Goal: Complete application form

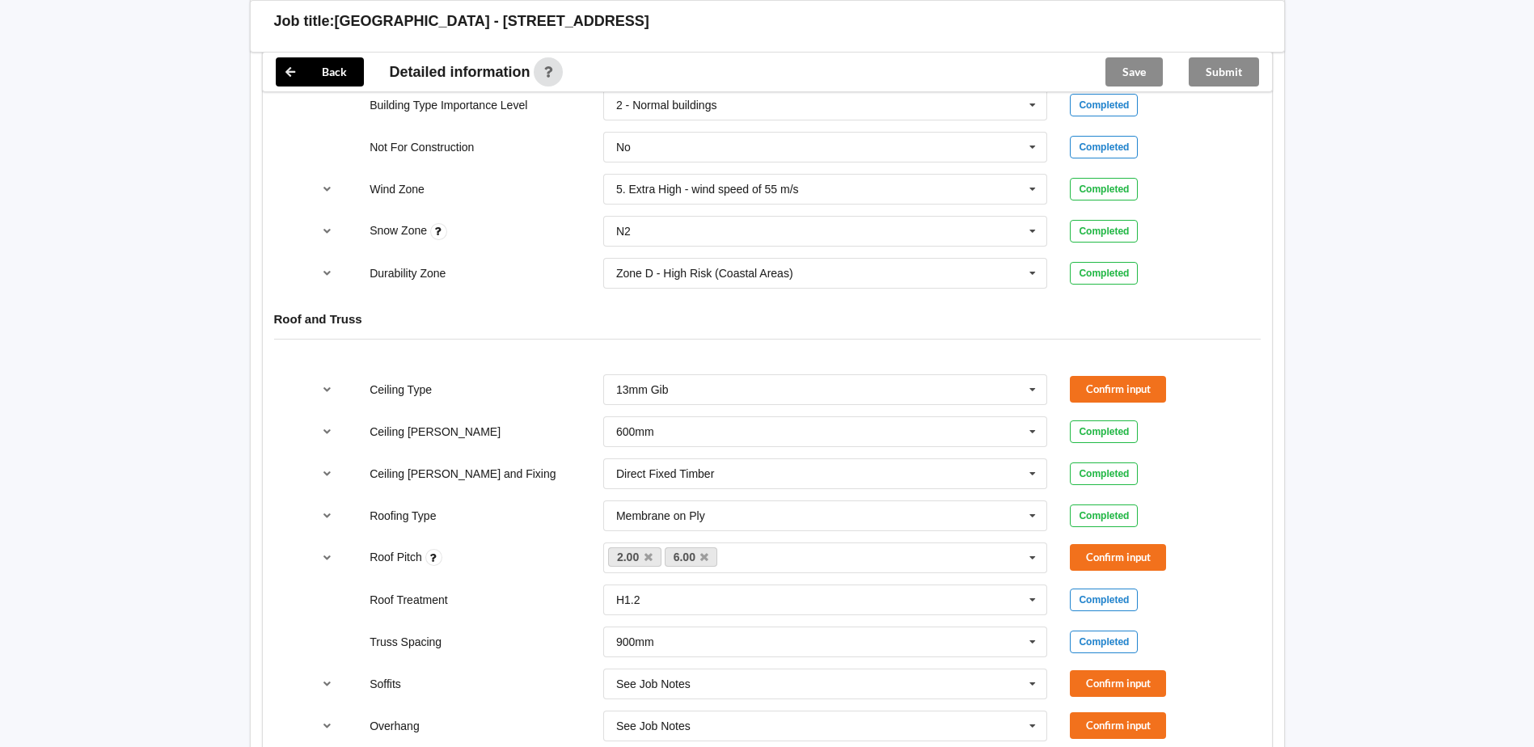
scroll to position [728, 0]
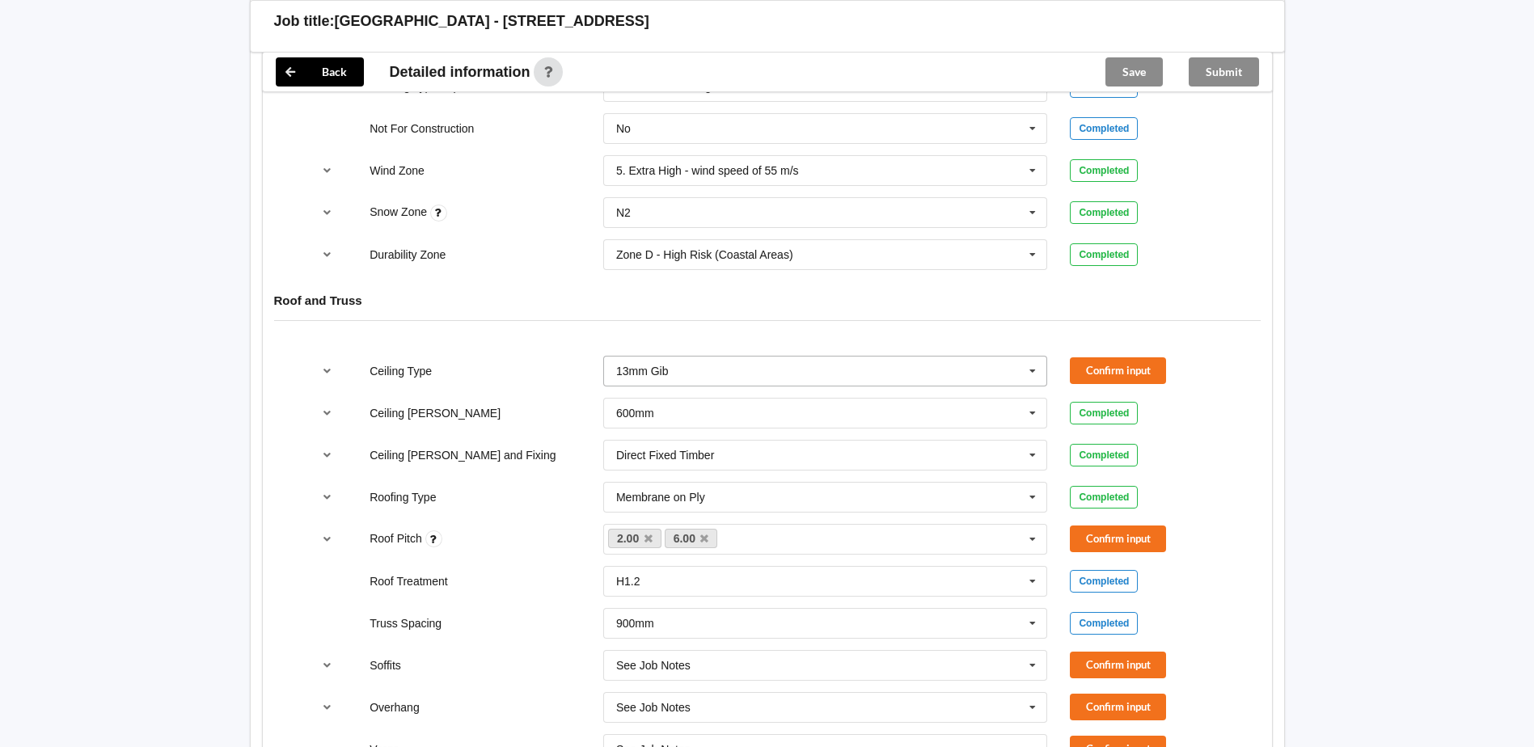
click at [1032, 362] on icon at bounding box center [1033, 372] width 24 height 30
click at [687, 476] on div "13mm Gib" at bounding box center [825, 491] width 443 height 30
click at [1150, 345] on div "Ceiling Type 13mm Gib 10mm Gib 12mm MDF 12mm Ply 13mm Gib None See Job Notes Co…" at bounding box center [767, 371] width 934 height 53
drag, startPoint x: 1137, startPoint y: 349, endPoint x: 1082, endPoint y: 419, distance: 89.3
click at [1135, 357] on button "Confirm input" at bounding box center [1118, 370] width 96 height 27
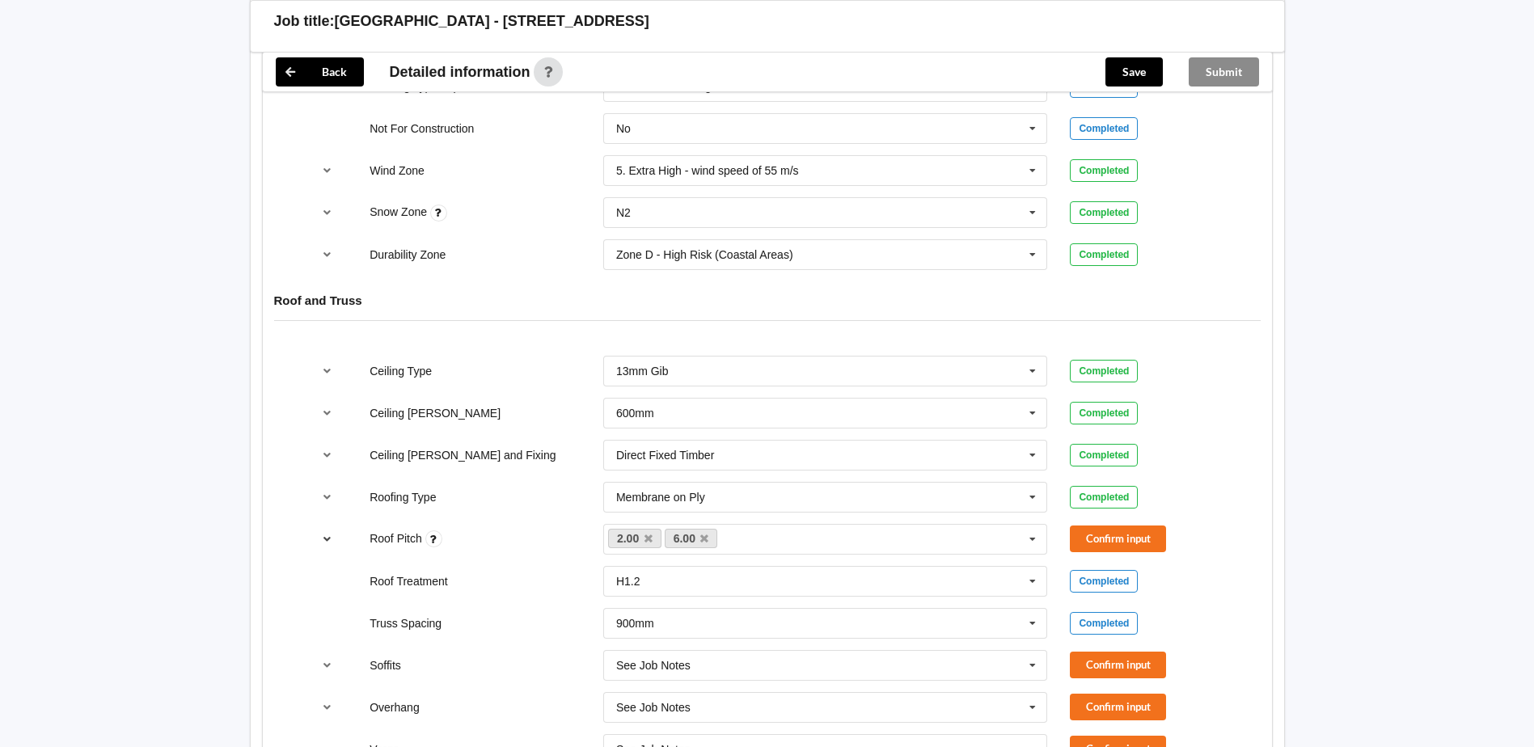
click at [327, 534] on icon "reference-toggle" at bounding box center [327, 539] width 14 height 10
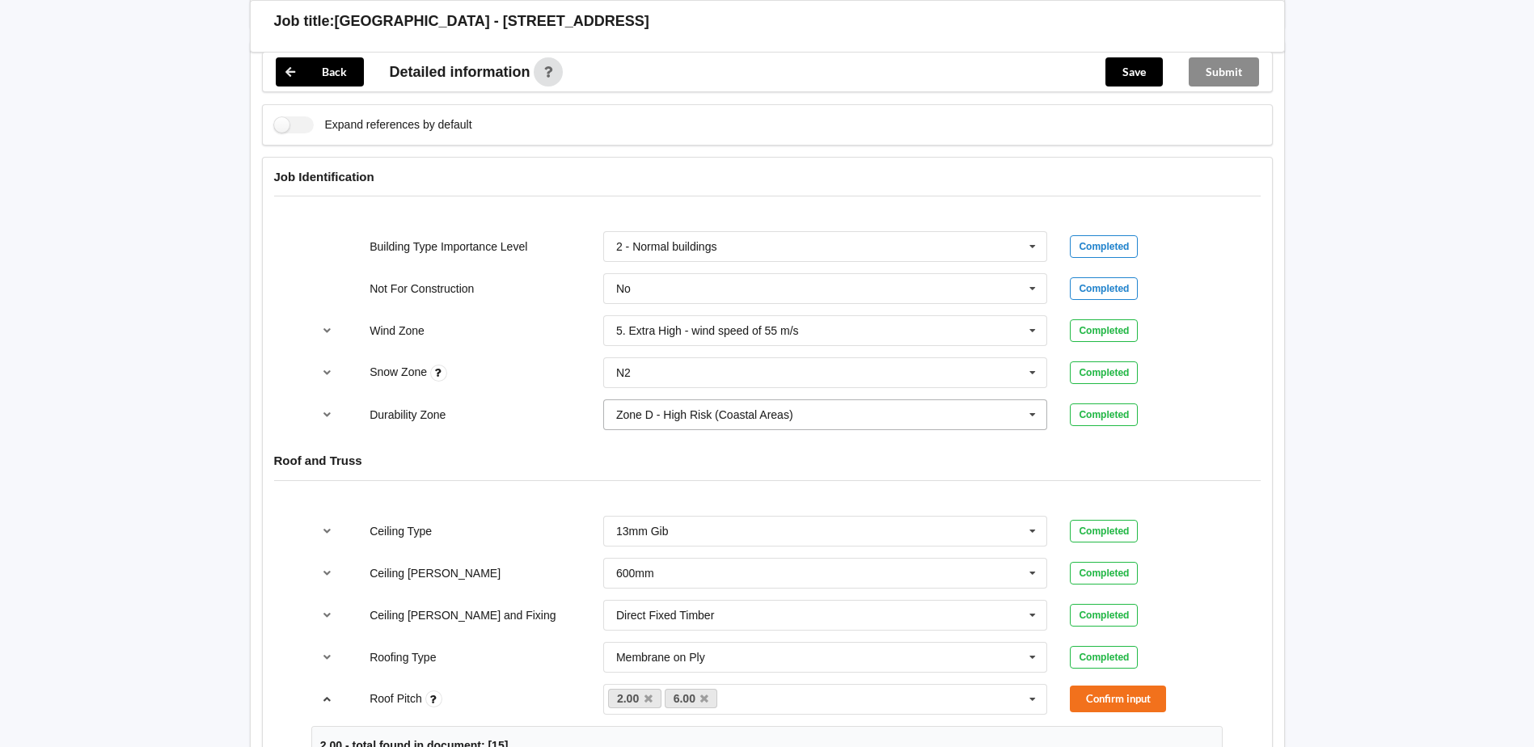
scroll to position [566, 0]
click at [1088, 687] on button "Confirm input" at bounding box center [1118, 700] width 96 height 27
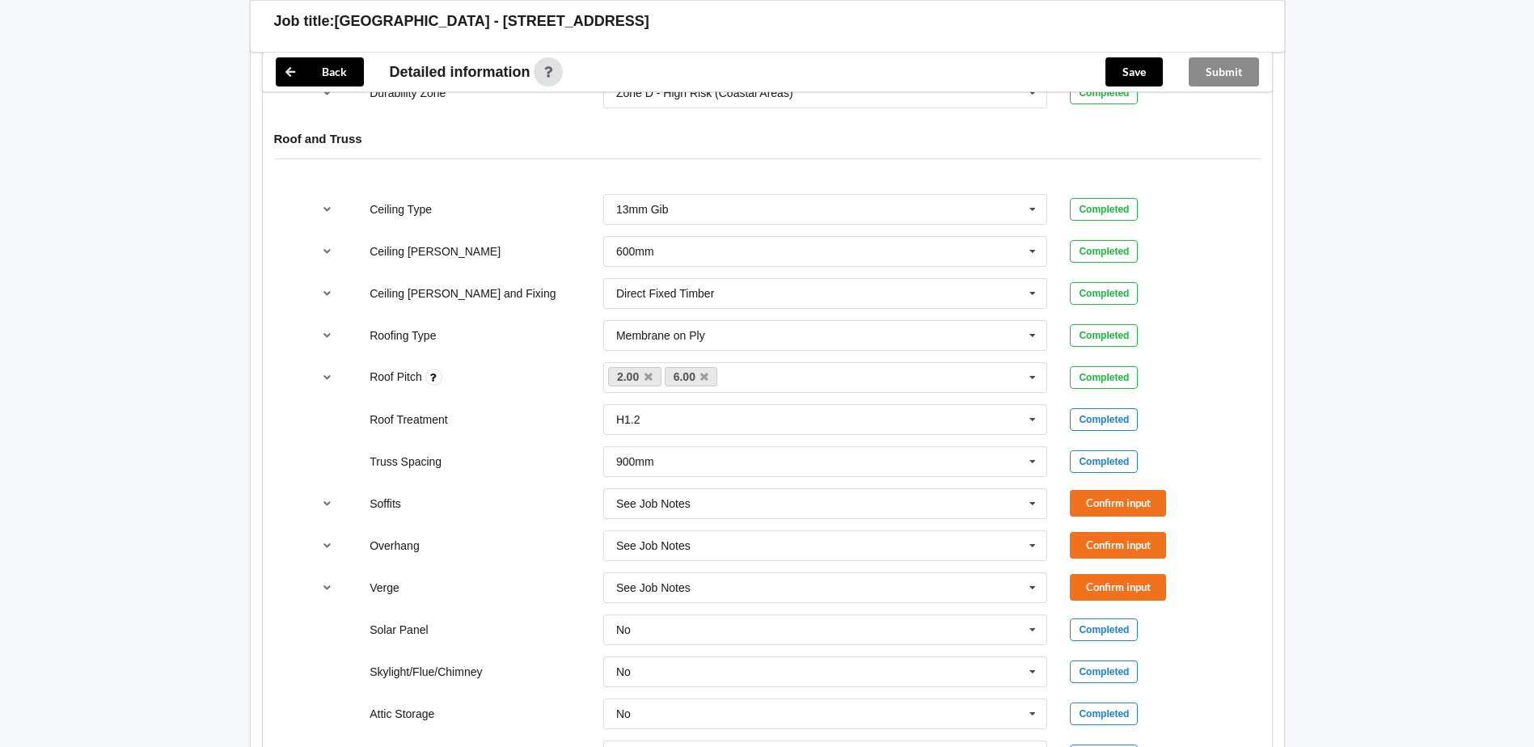
scroll to position [1051, 0]
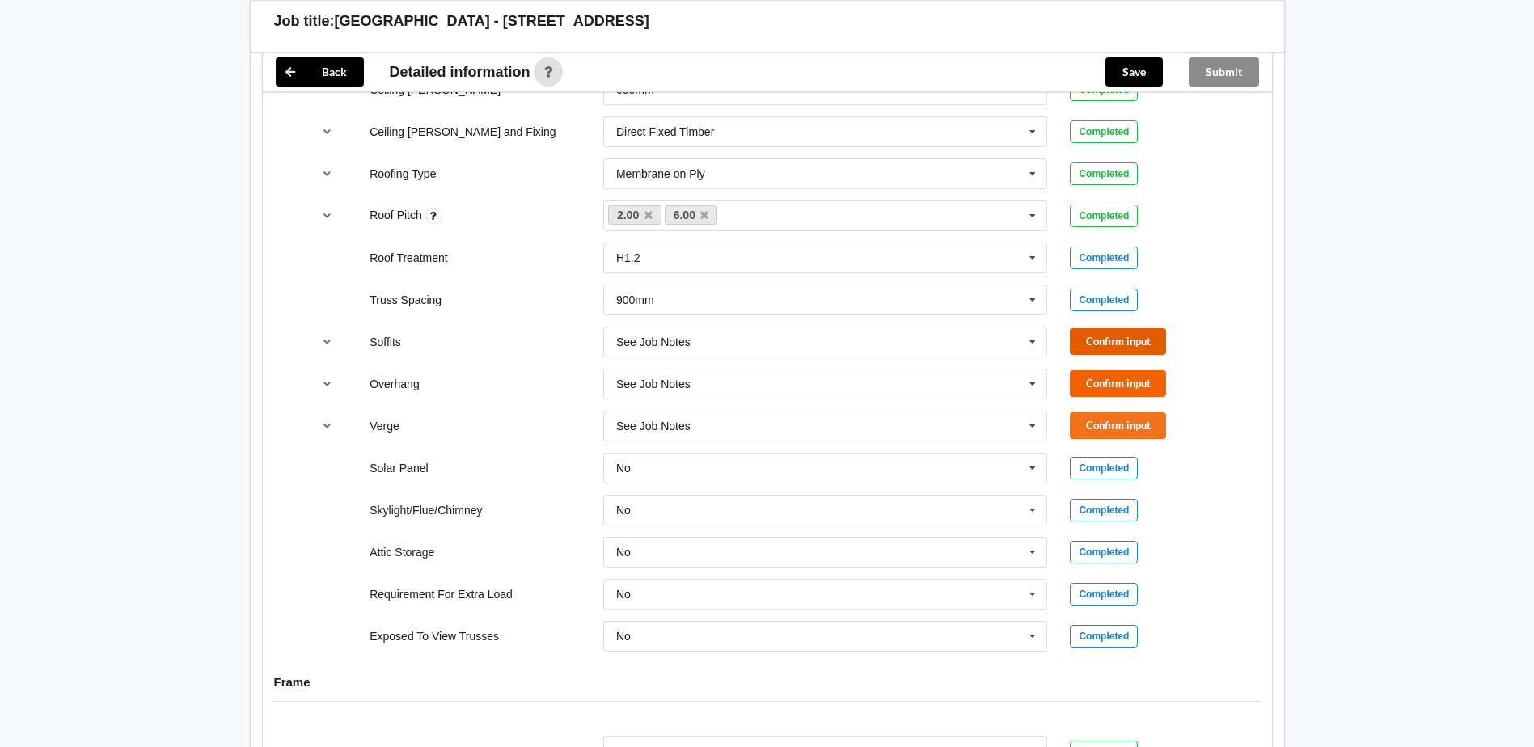
drag, startPoint x: 1085, startPoint y: 315, endPoint x: 1089, endPoint y: 375, distance: 60.0
click at [1085, 328] on button "Confirm input" at bounding box center [1118, 341] width 96 height 27
drag, startPoint x: 1089, startPoint y: 379, endPoint x: 1089, endPoint y: 390, distance: 10.5
click at [1089, 380] on button "Confirm input" at bounding box center [1118, 383] width 96 height 27
click at [1095, 442] on div "Solar Panel No No Yes Completed" at bounding box center [767, 468] width 934 height 53
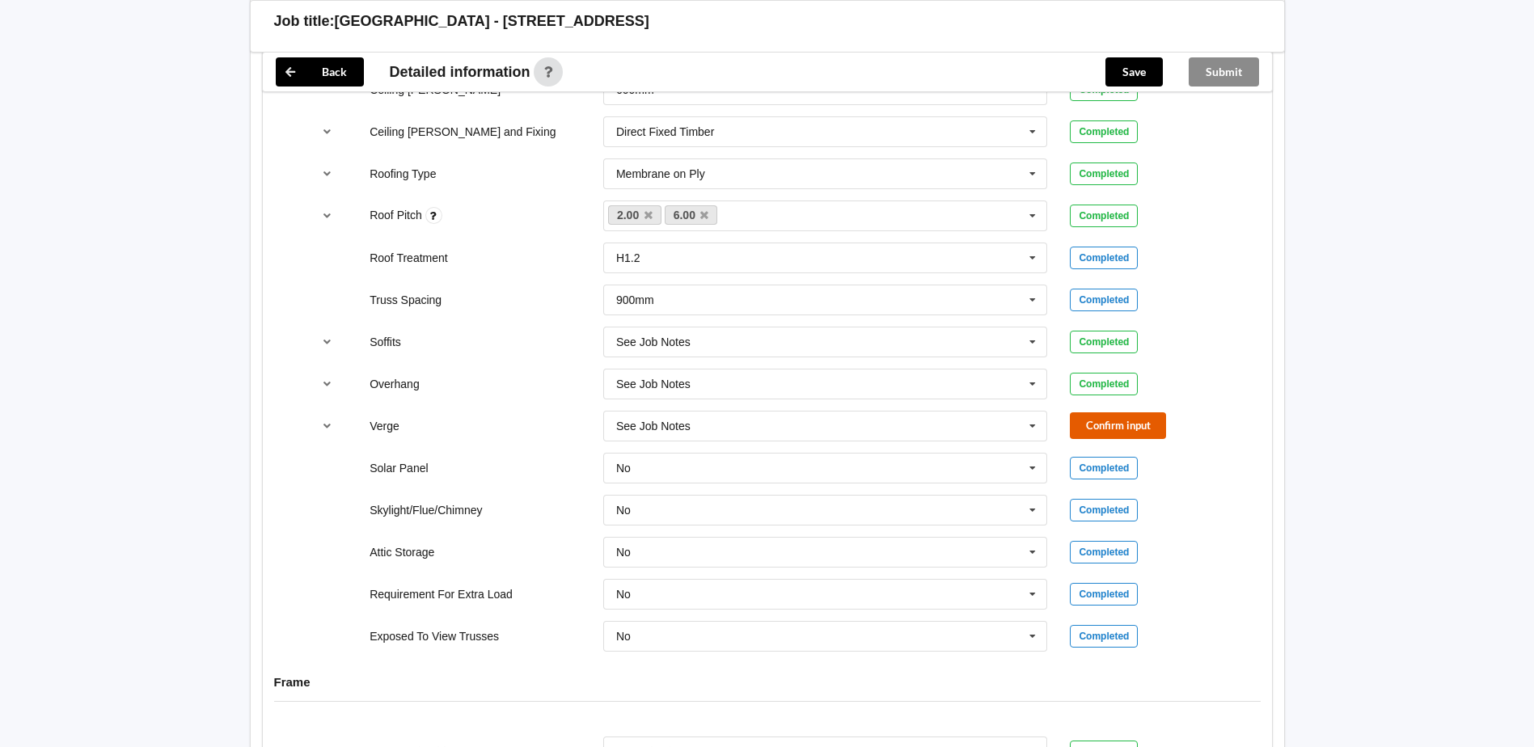
click at [1092, 419] on button "Confirm input" at bounding box center [1118, 425] width 96 height 27
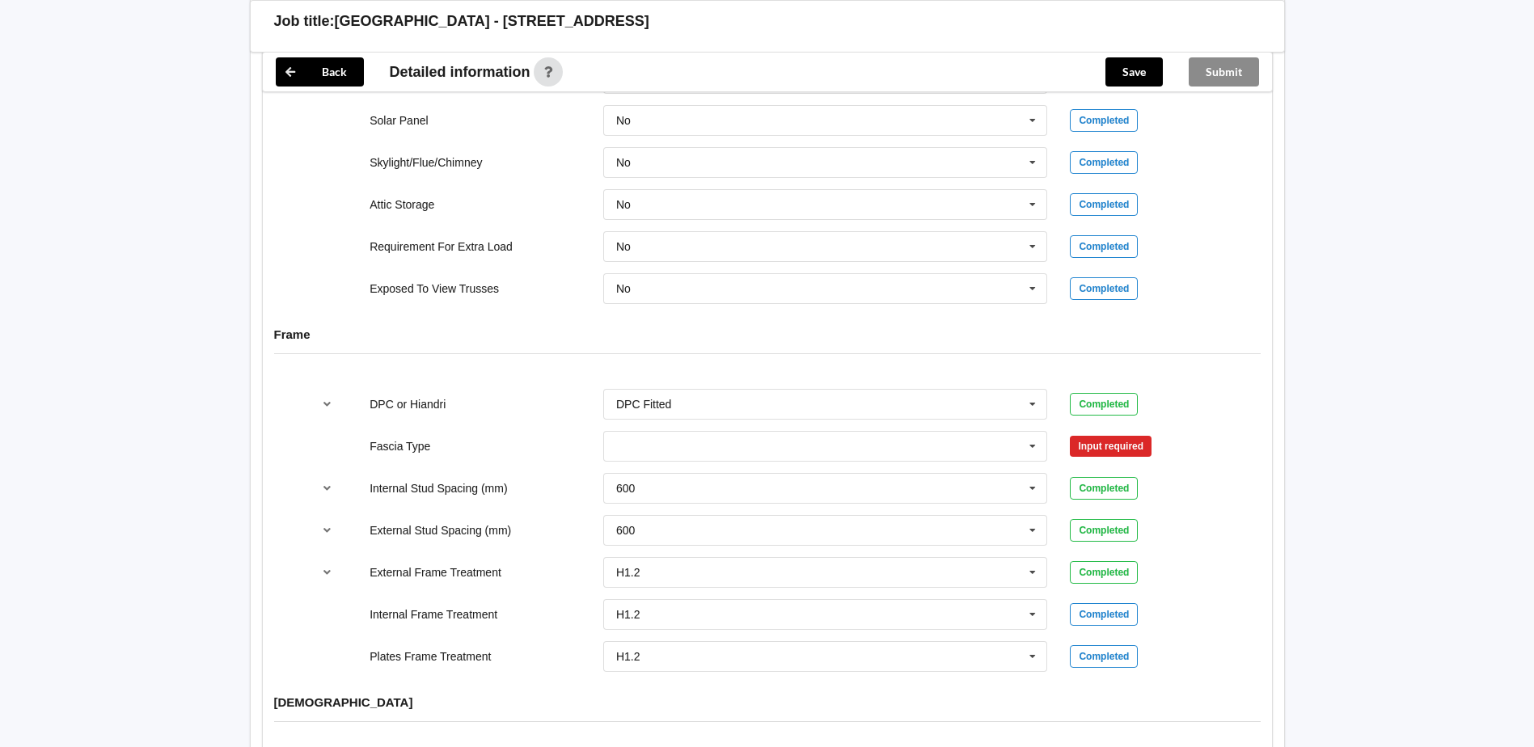
scroll to position [1537, 0]
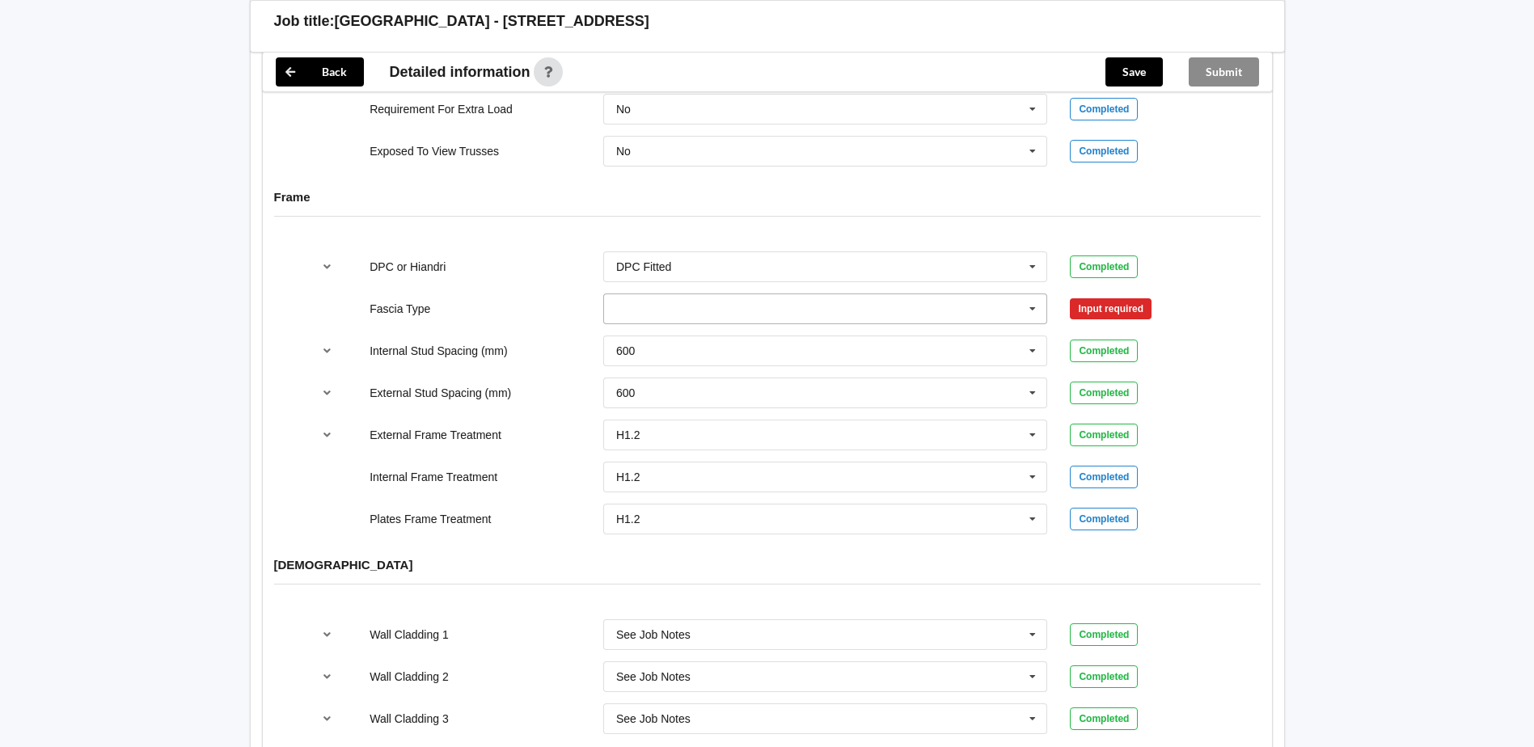
click at [1034, 298] on icon at bounding box center [1033, 309] width 24 height 30
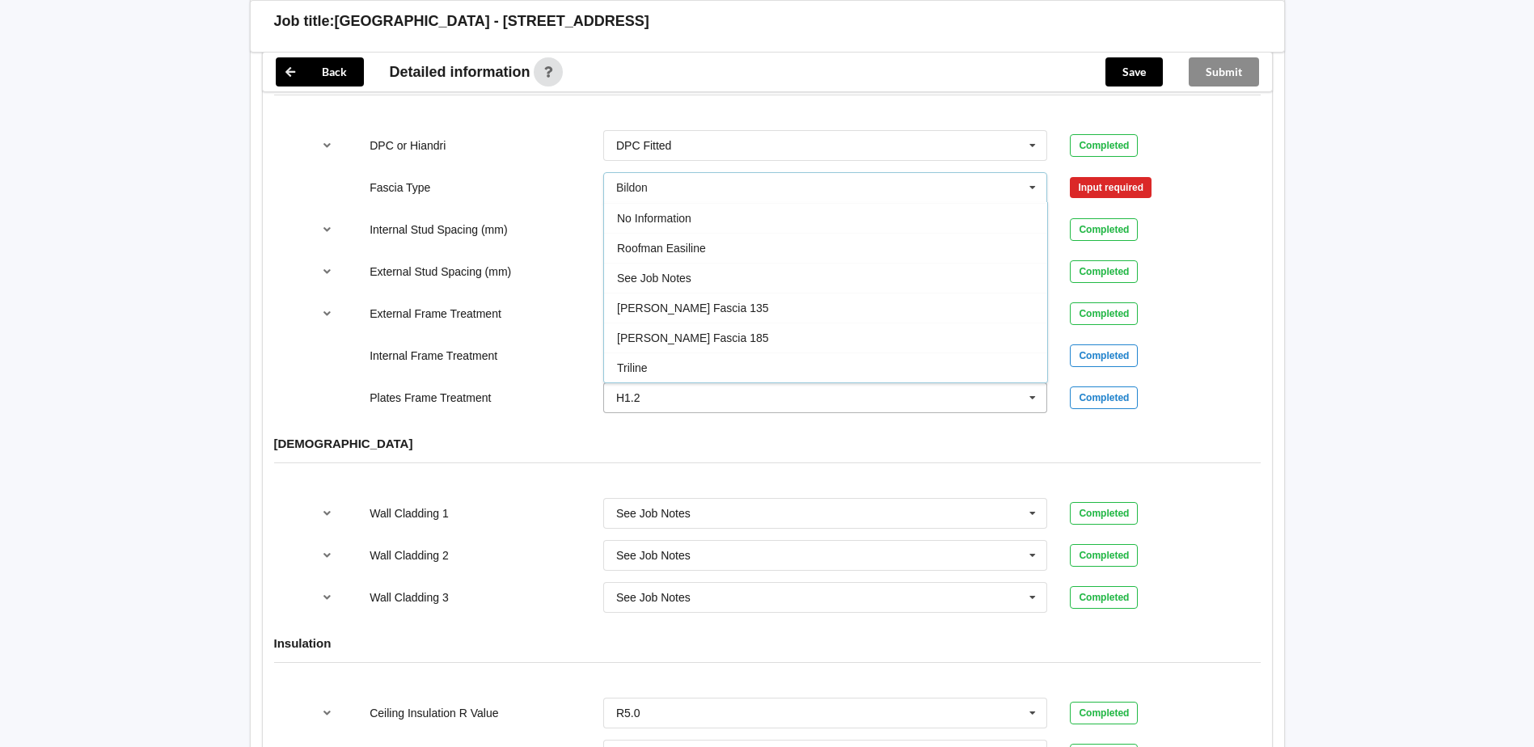
scroll to position [1698, 0]
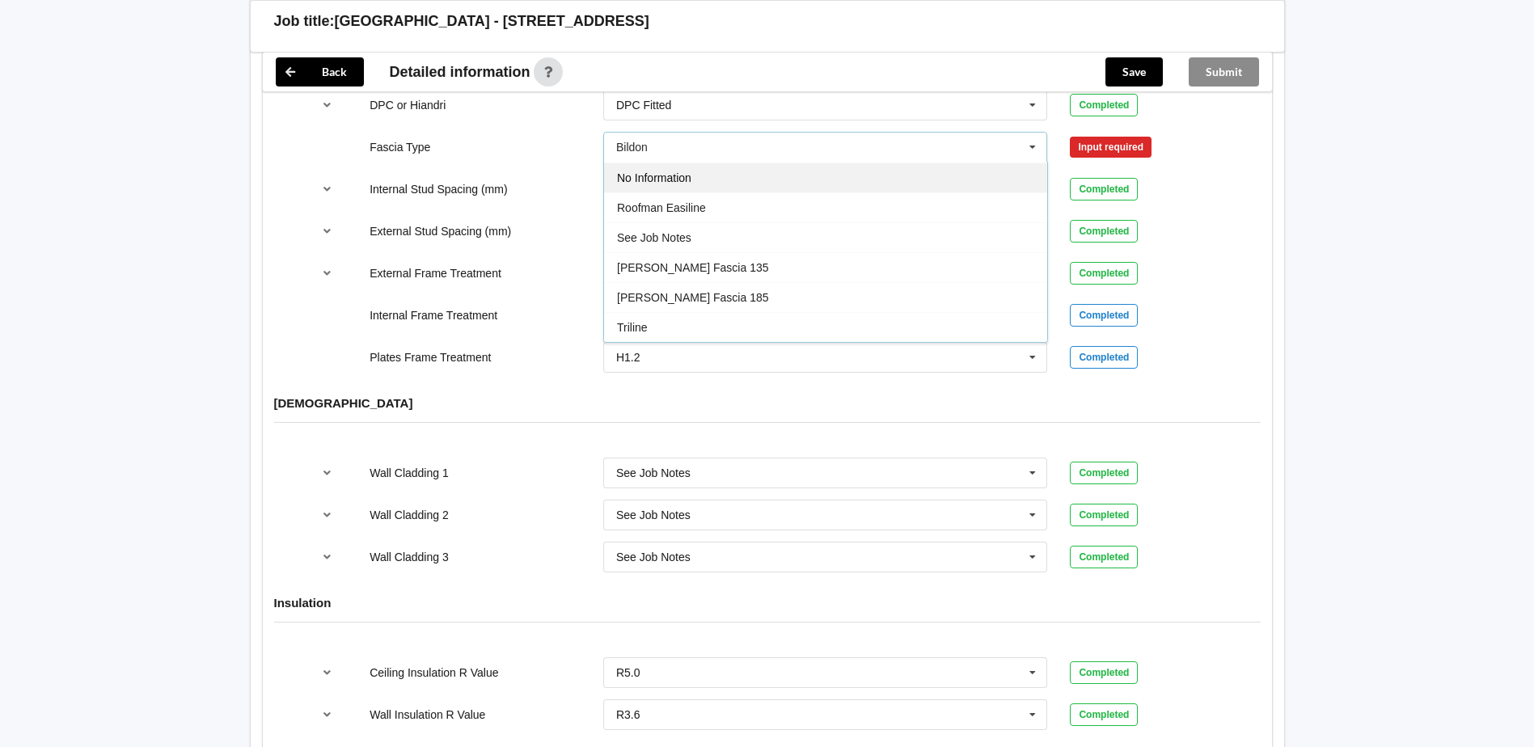
click at [716, 171] on div "No Information" at bounding box center [825, 178] width 443 height 30
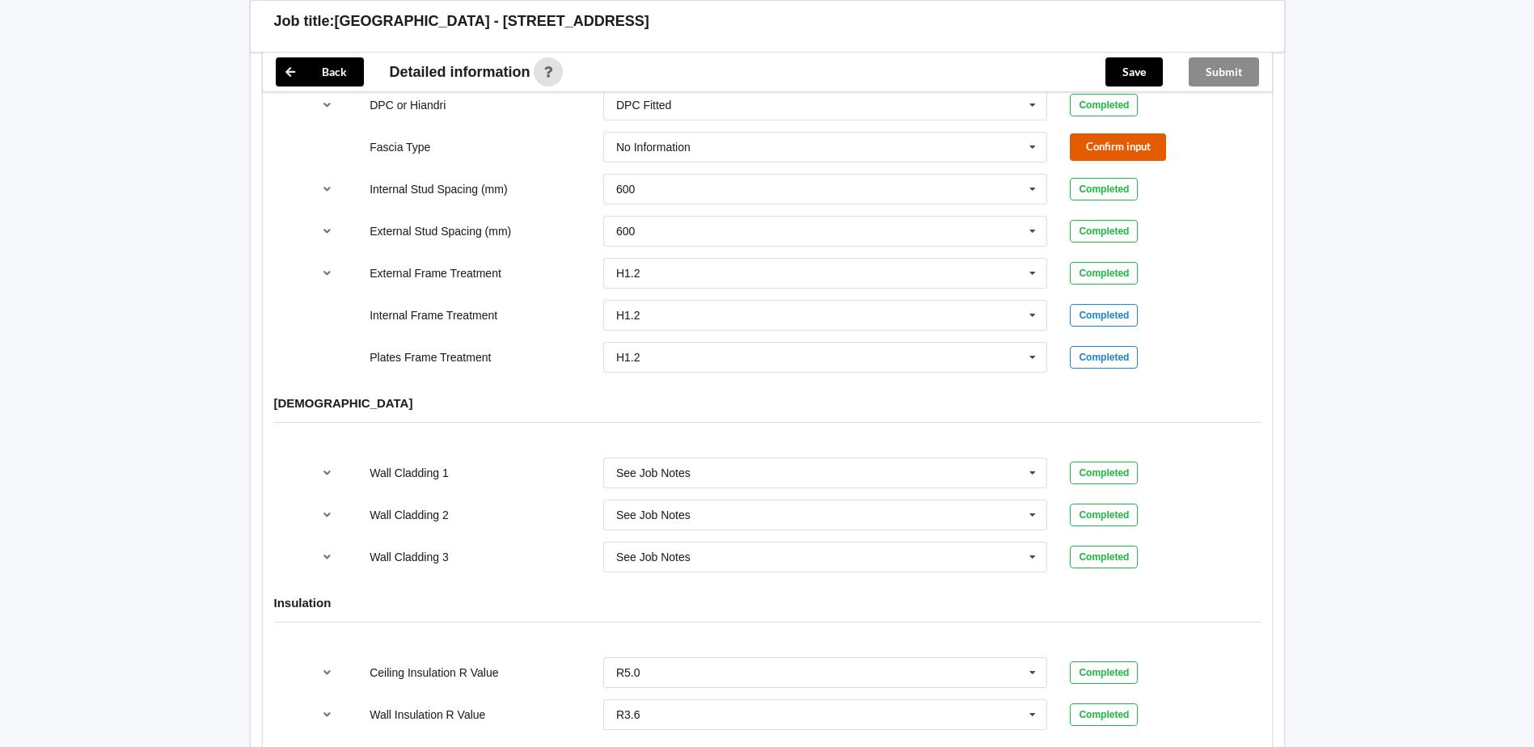
click at [1134, 133] on button "Confirm input" at bounding box center [1118, 146] width 96 height 27
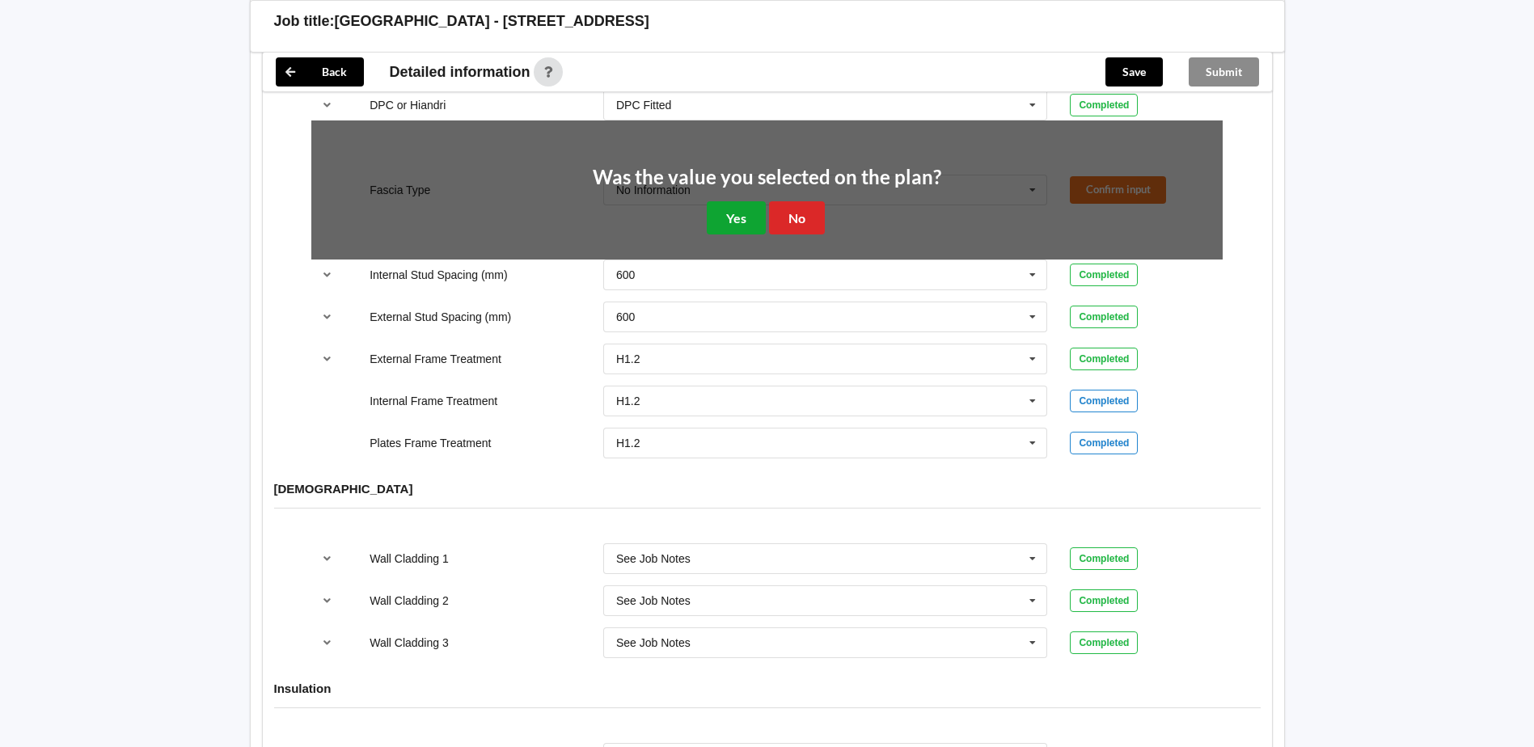
drag, startPoint x: 714, startPoint y: 203, endPoint x: 789, endPoint y: 211, distance: 74.8
click at [715, 203] on button "Yes" at bounding box center [736, 217] width 59 height 33
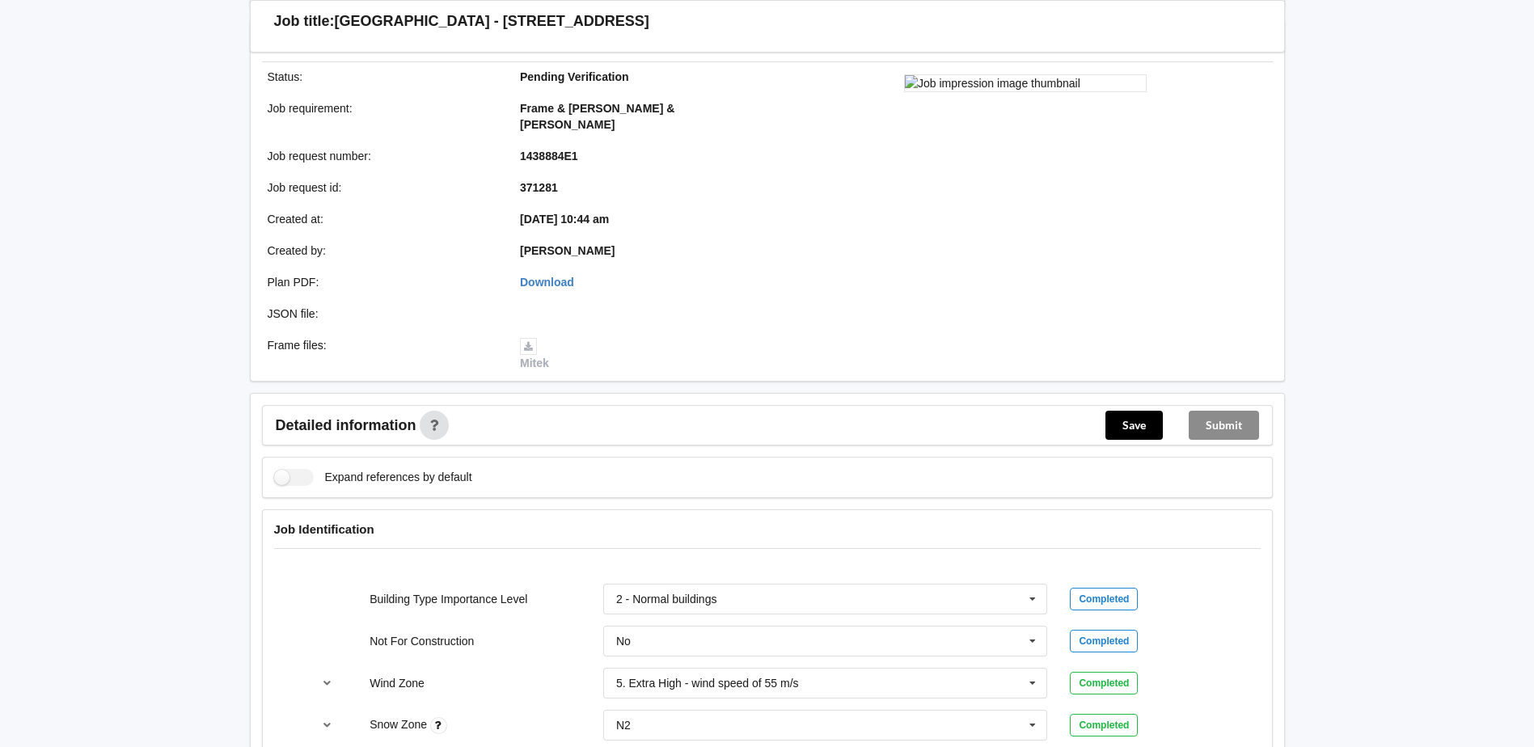
scroll to position [243, 0]
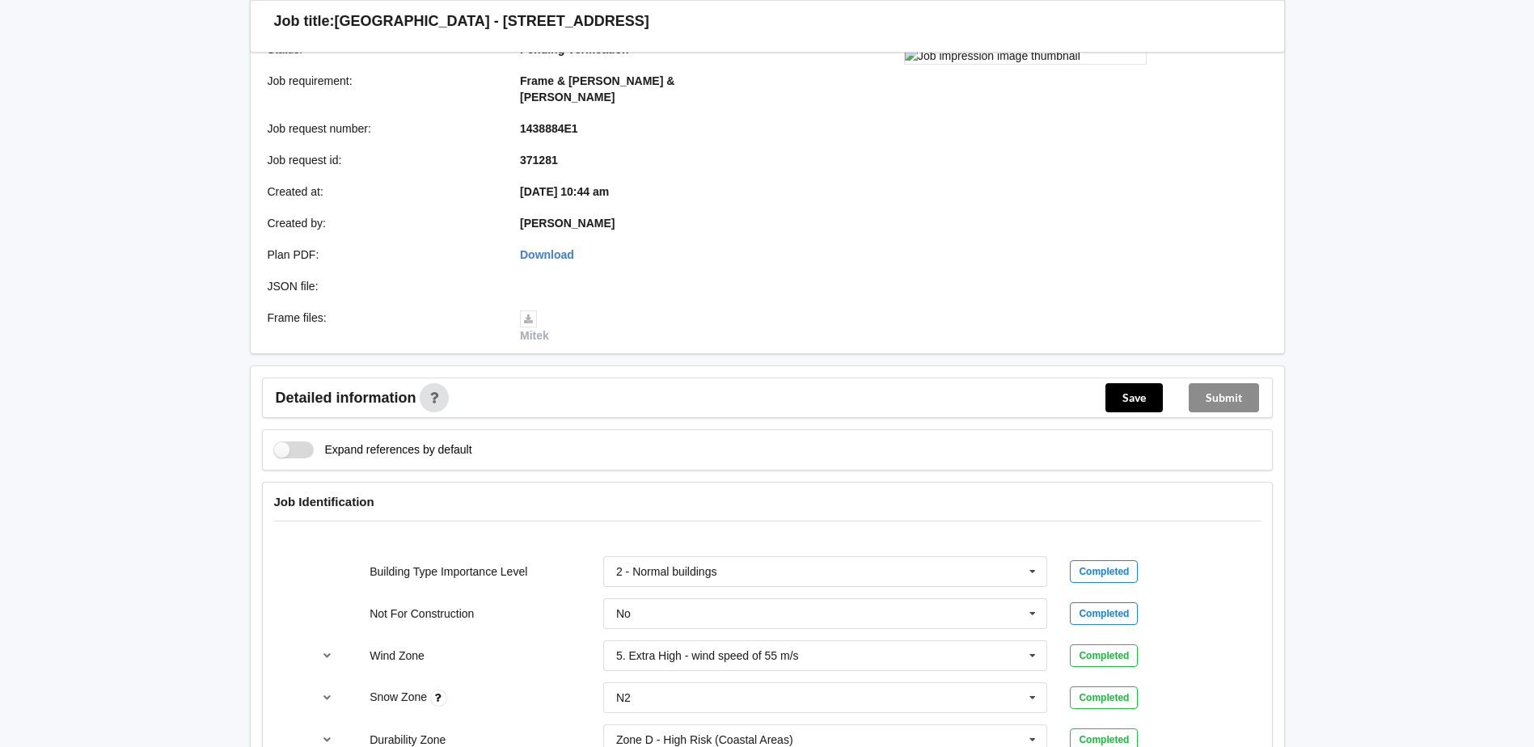
click at [300, 442] on label "Expand references by default" at bounding box center [373, 450] width 198 height 17
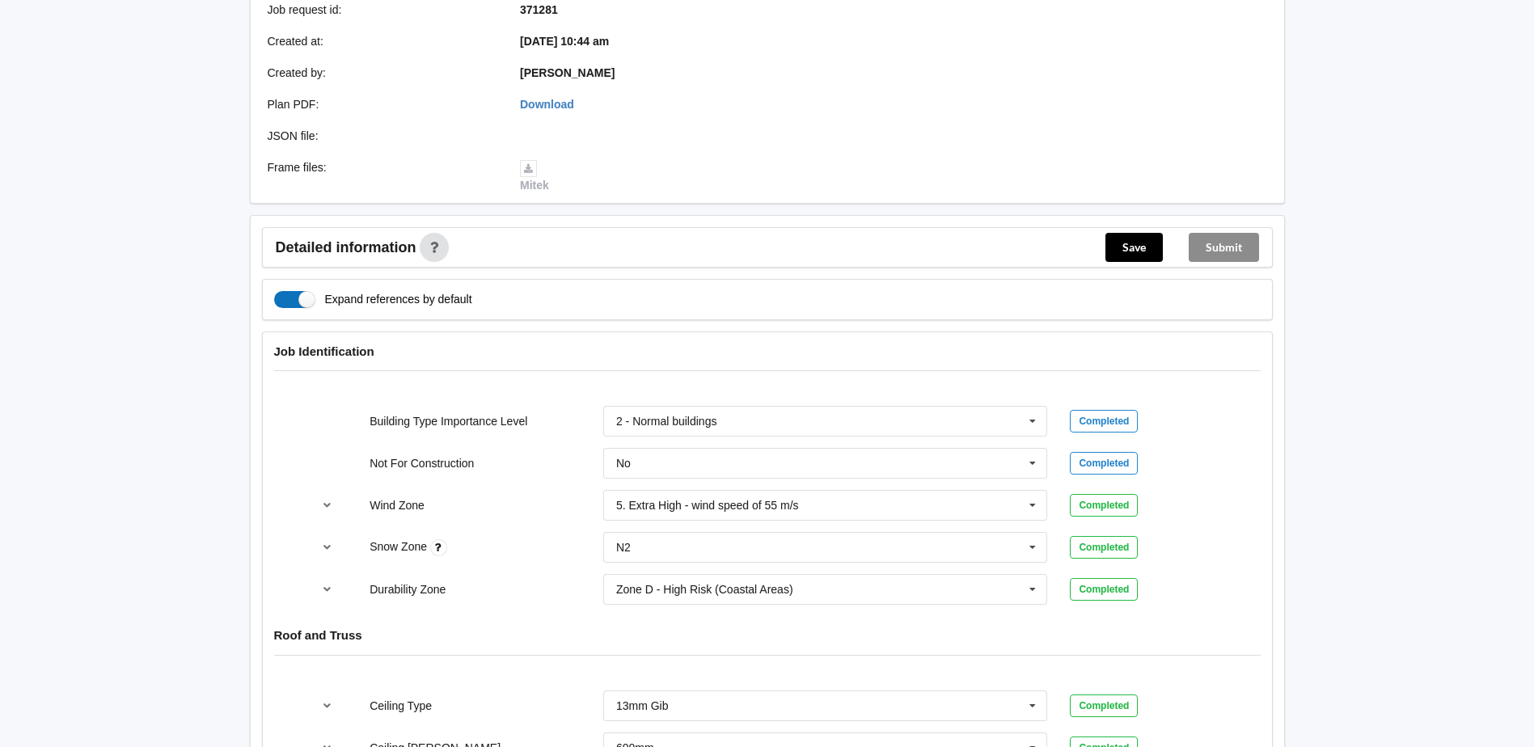
scroll to position [81, 0]
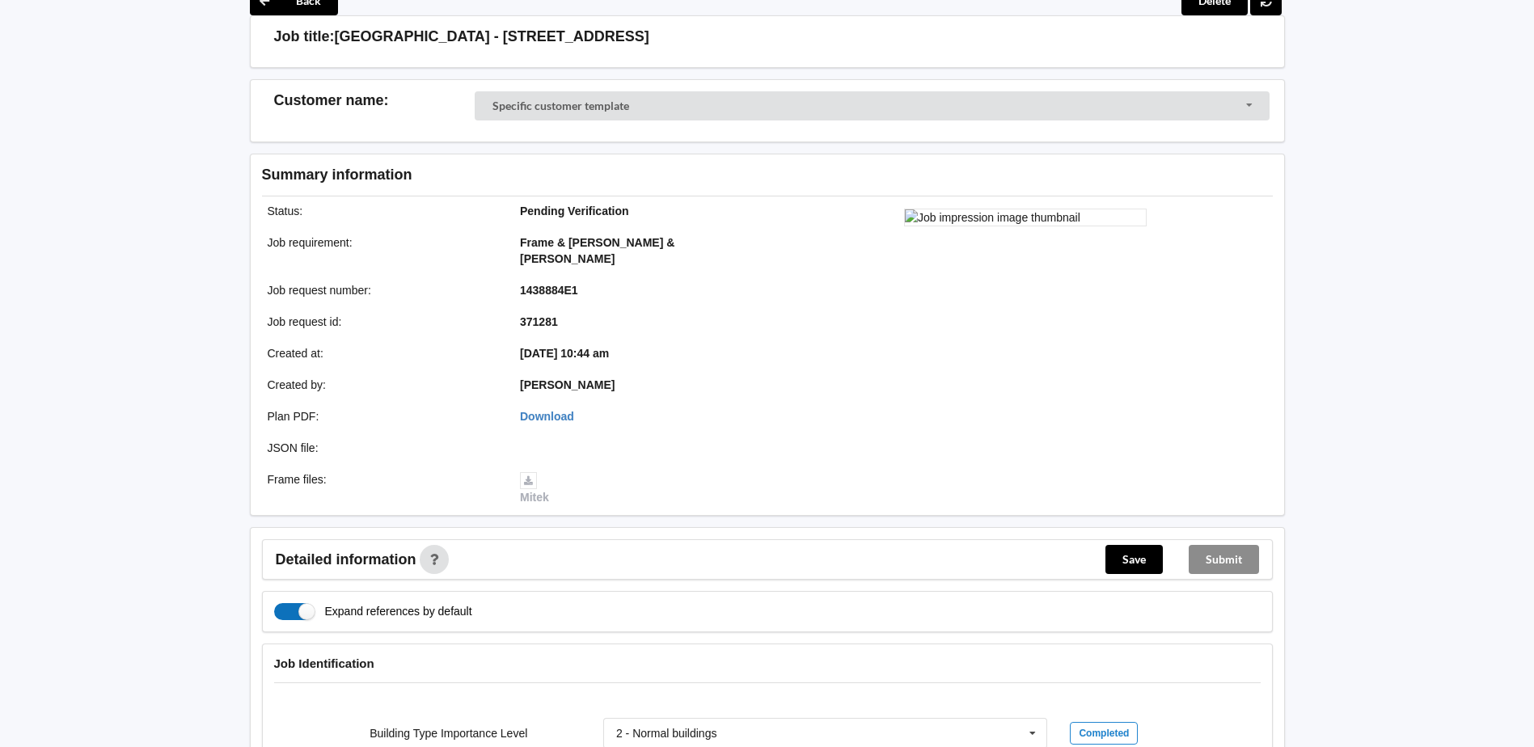
click at [306, 603] on label "Expand references by default" at bounding box center [373, 611] width 198 height 17
checkbox input "false"
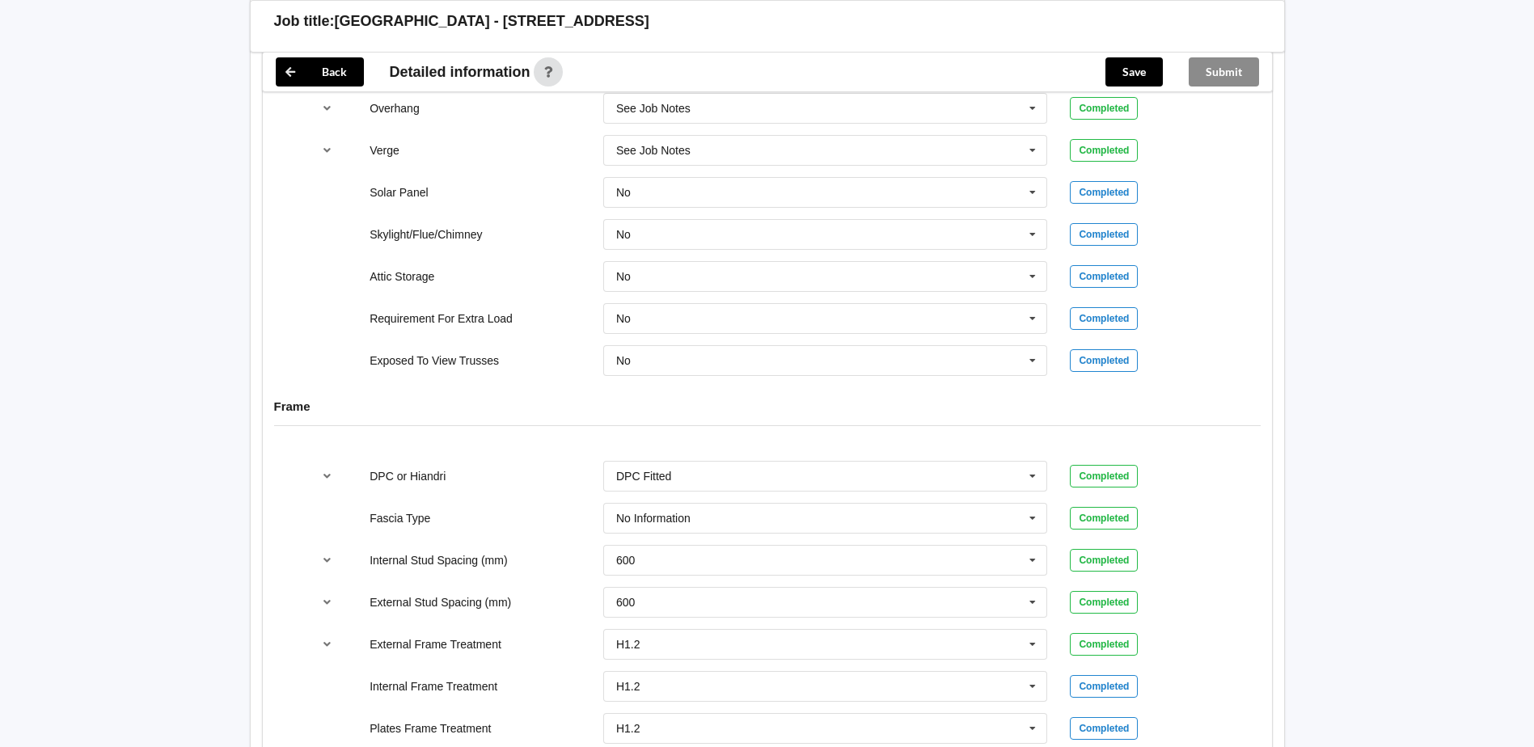
scroll to position [1375, 0]
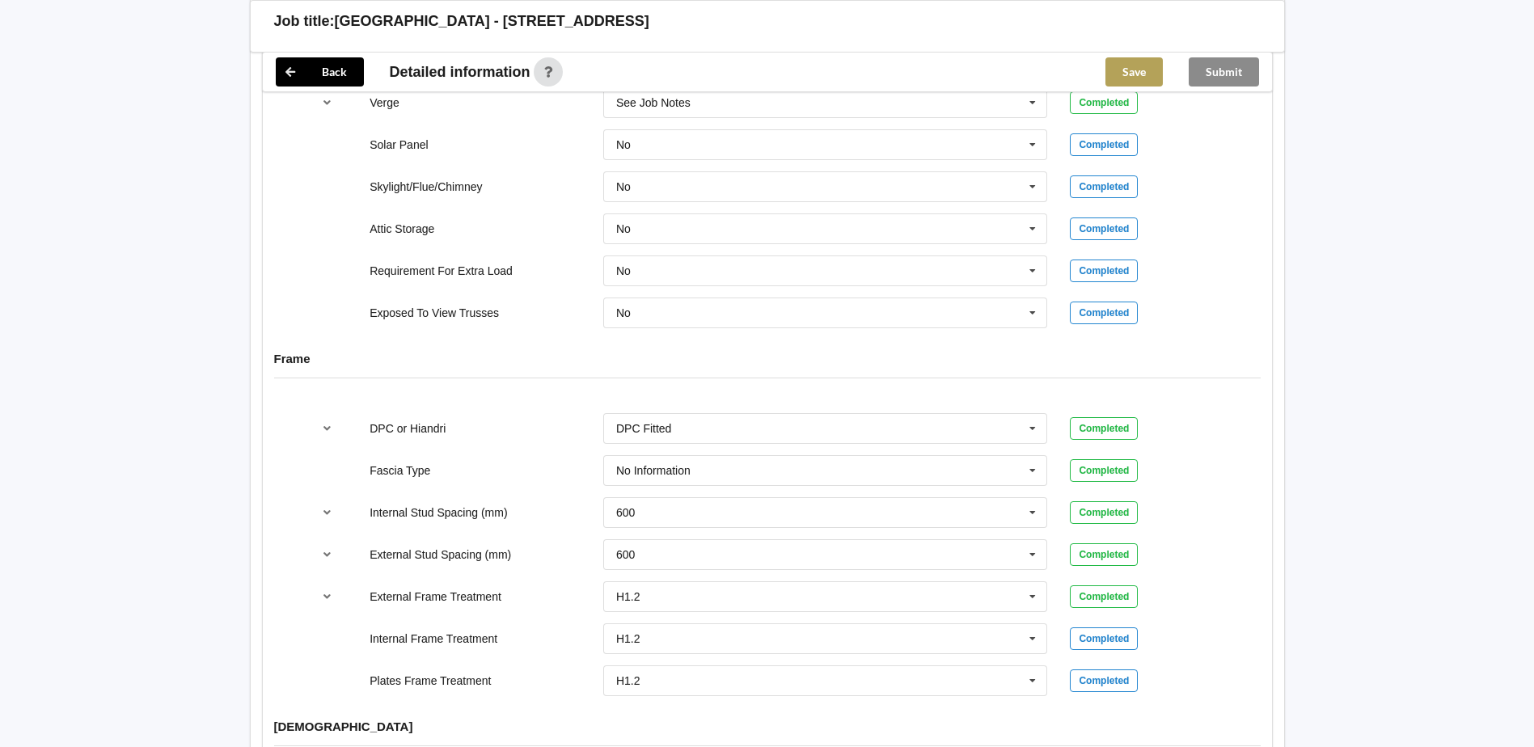
click at [1121, 69] on button "Save" at bounding box center [1134, 71] width 57 height 29
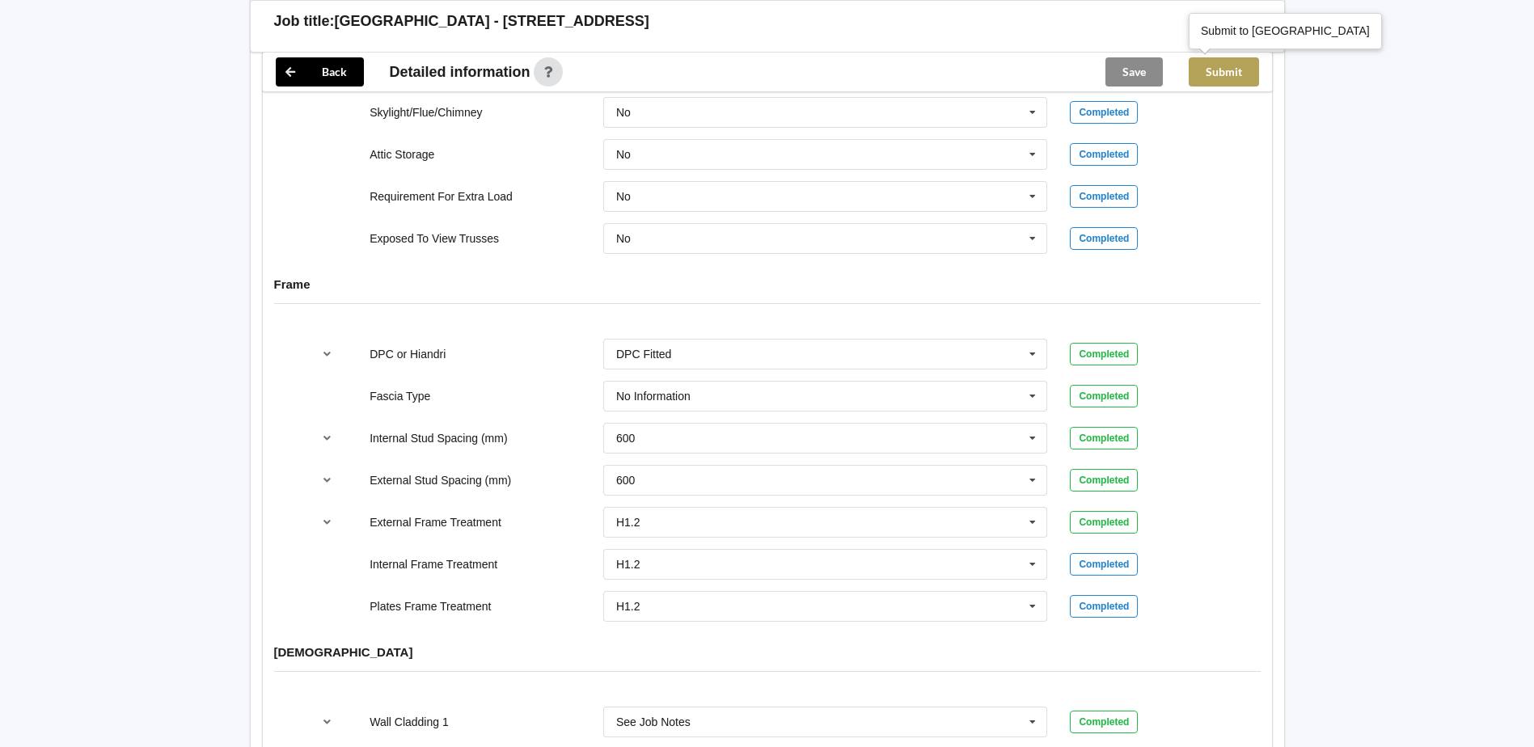
click at [1229, 70] on button "Submit" at bounding box center [1224, 71] width 70 height 29
